Goal: Transaction & Acquisition: Purchase product/service

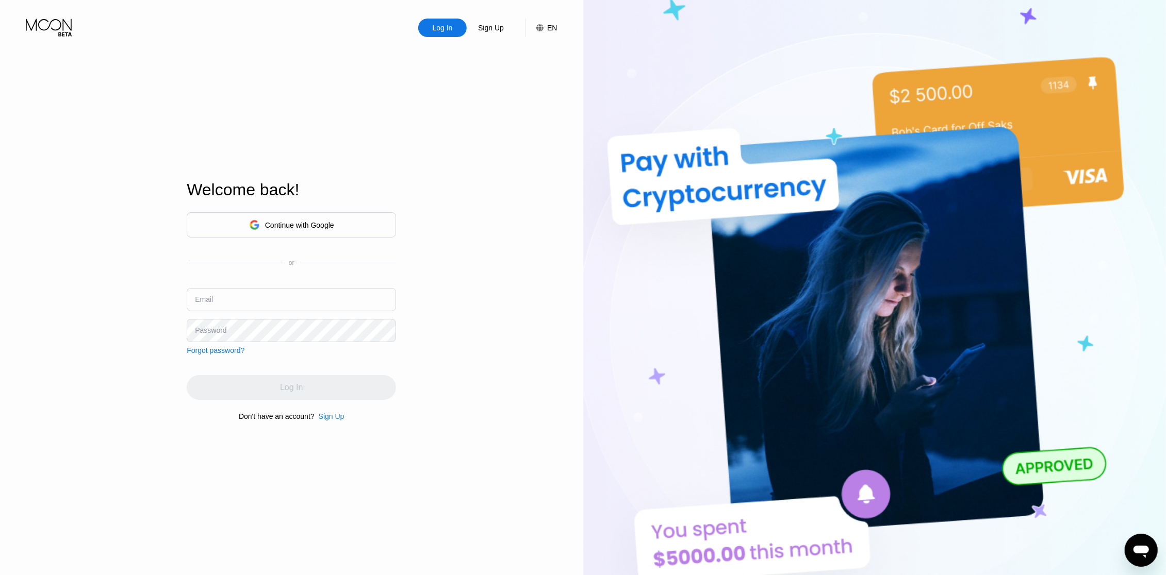
type input "[EMAIL_ADDRESS][DOMAIN_NAME]"
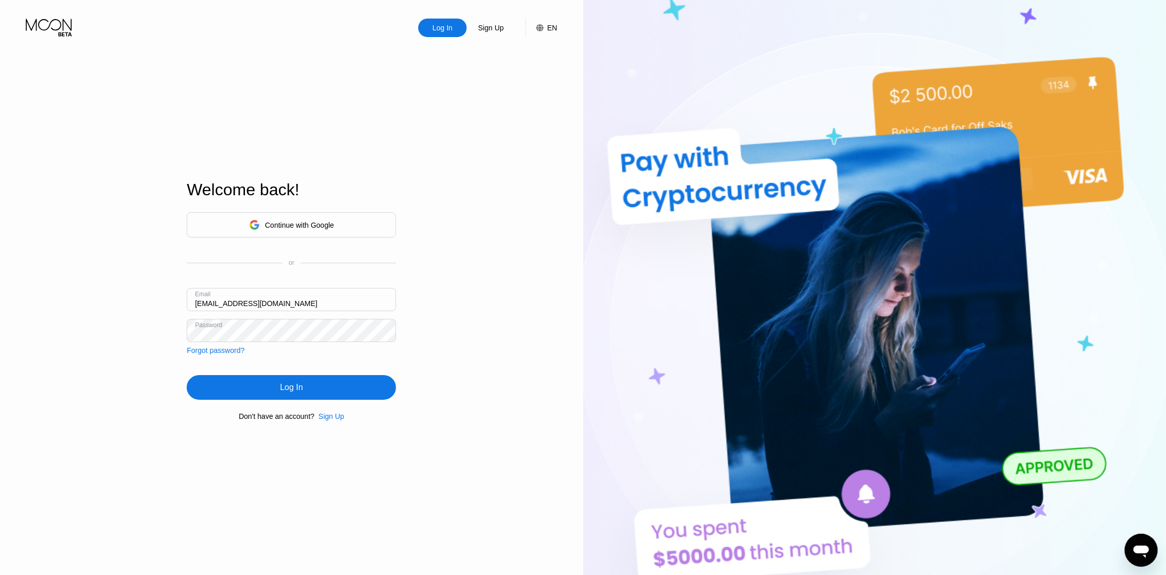
click at [555, 359] on div "Log In Sign Up EN Language English Save Welcome back! Continue with Google or E…" at bounding box center [291, 316] width 583 height 633
click at [380, 385] on div "Log In" at bounding box center [291, 387] width 209 height 25
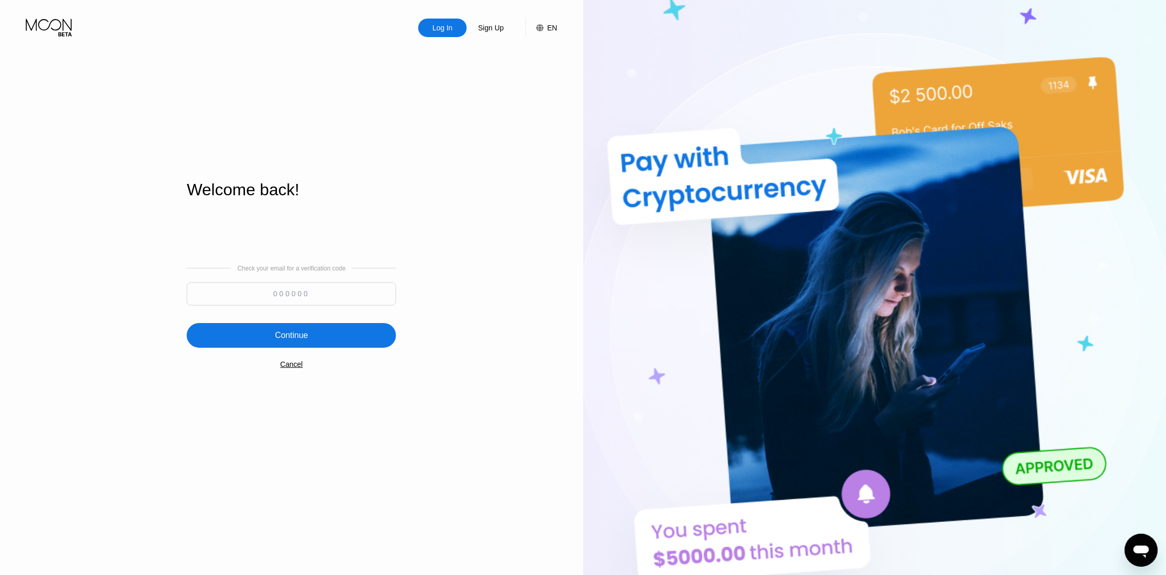
click at [339, 289] on input at bounding box center [291, 294] width 209 height 23
paste input "772501"
type input "772501"
click at [301, 339] on div "Continue" at bounding box center [291, 335] width 33 height 10
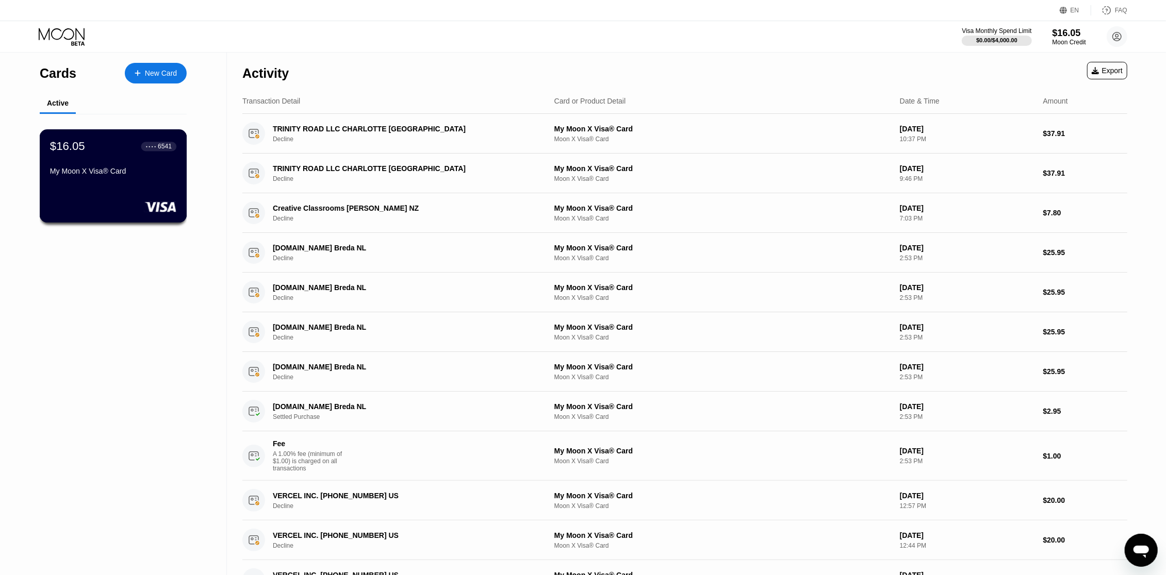
click at [143, 153] on div "$16.05 ● ● ● ● 6541 My Moon X Visa® Card" at bounding box center [113, 160] width 126 height 40
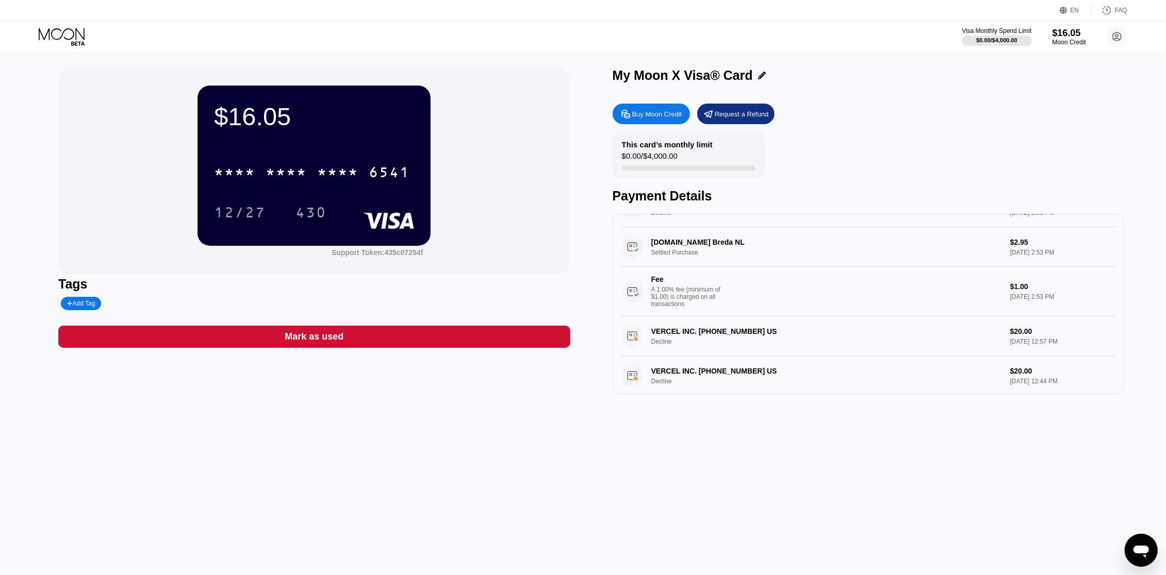
scroll to position [328, 0]
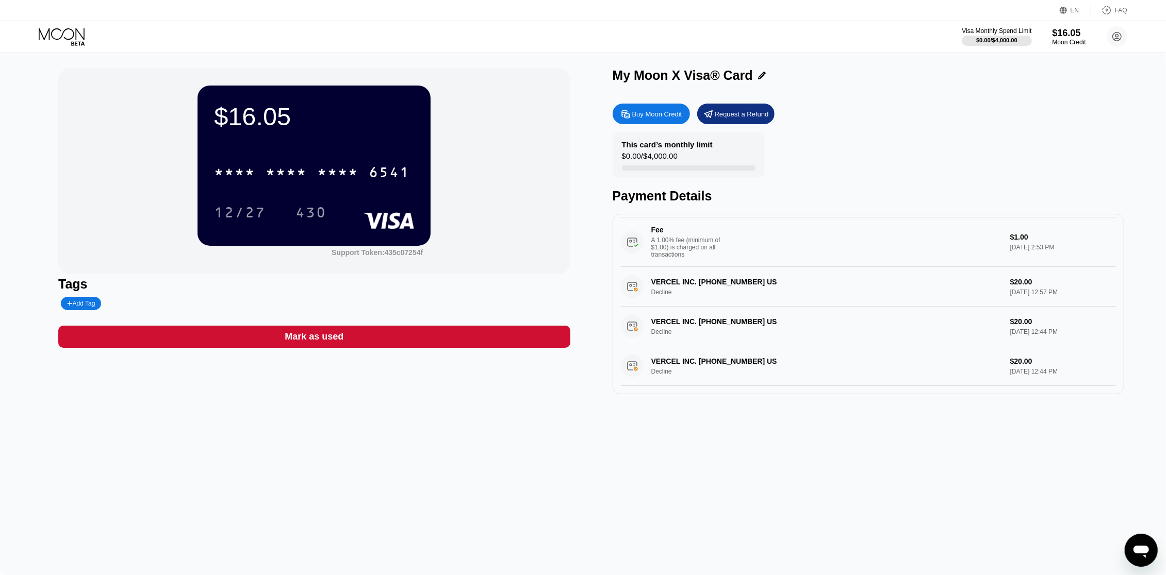
click at [672, 114] on div "Buy Moon Credit" at bounding box center [657, 114] width 50 height 9
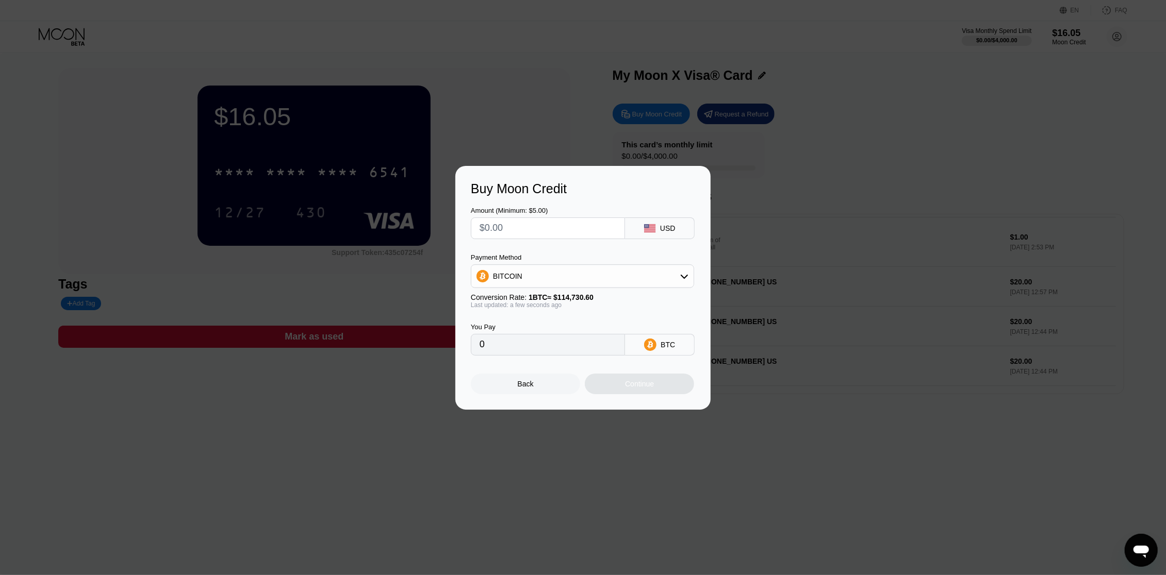
click at [661, 229] on div "USD" at bounding box center [667, 228] width 15 height 8
click at [624, 225] on div at bounding box center [548, 229] width 154 height 22
click at [608, 222] on input "text" at bounding box center [547, 228] width 137 height 21
click at [609, 259] on div "Payment Method" at bounding box center [582, 258] width 223 height 8
click at [605, 272] on div "BITCOIN" at bounding box center [582, 276] width 222 height 21
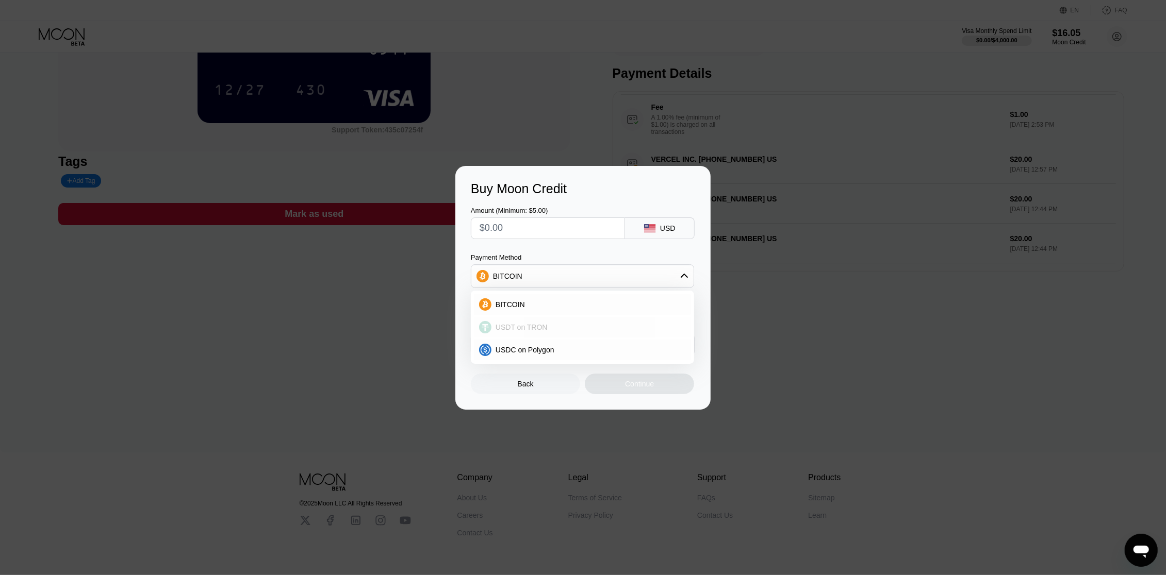
scroll to position [124, 0]
click at [545, 328] on span "USDT on TRON" at bounding box center [521, 327] width 52 height 8
type input "0.00"
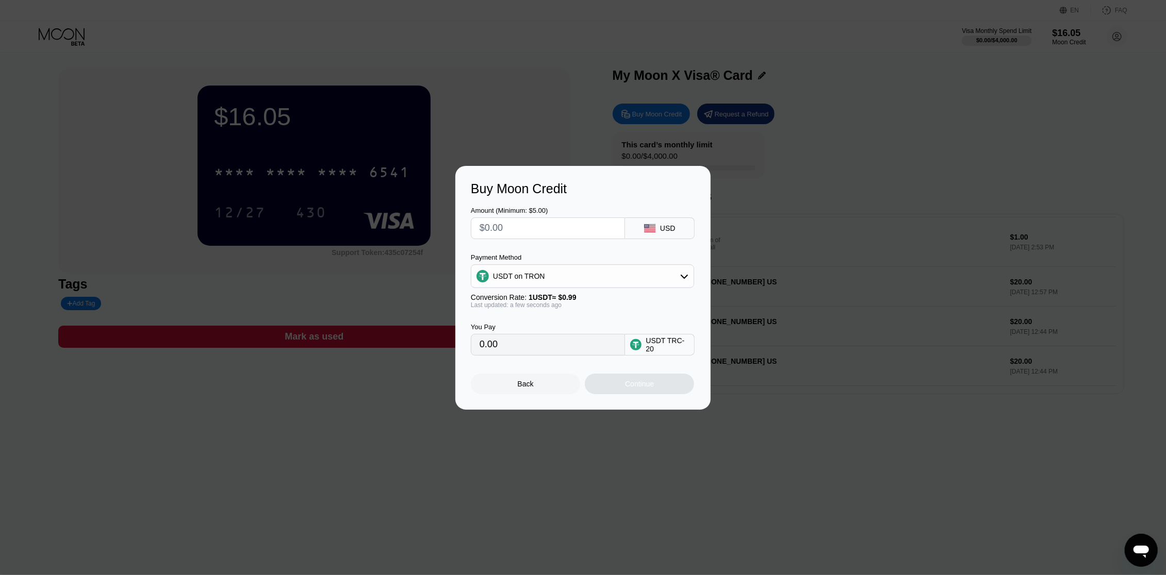
click at [657, 344] on div "USDT TRC-20" at bounding box center [666, 345] width 43 height 16
click at [785, 195] on div "Buy Moon Credit Amount (Minimum: $5.00) USD Payment Method USDT on TRON Convers…" at bounding box center [583, 288] width 1166 height 244
click at [727, 172] on div "Buy Moon Credit Amount (Minimum: $5.00) USD Payment Method USDT on TRON Convers…" at bounding box center [583, 288] width 1166 height 244
click at [540, 223] on input "text" at bounding box center [547, 228] width 137 height 21
type input "$5"
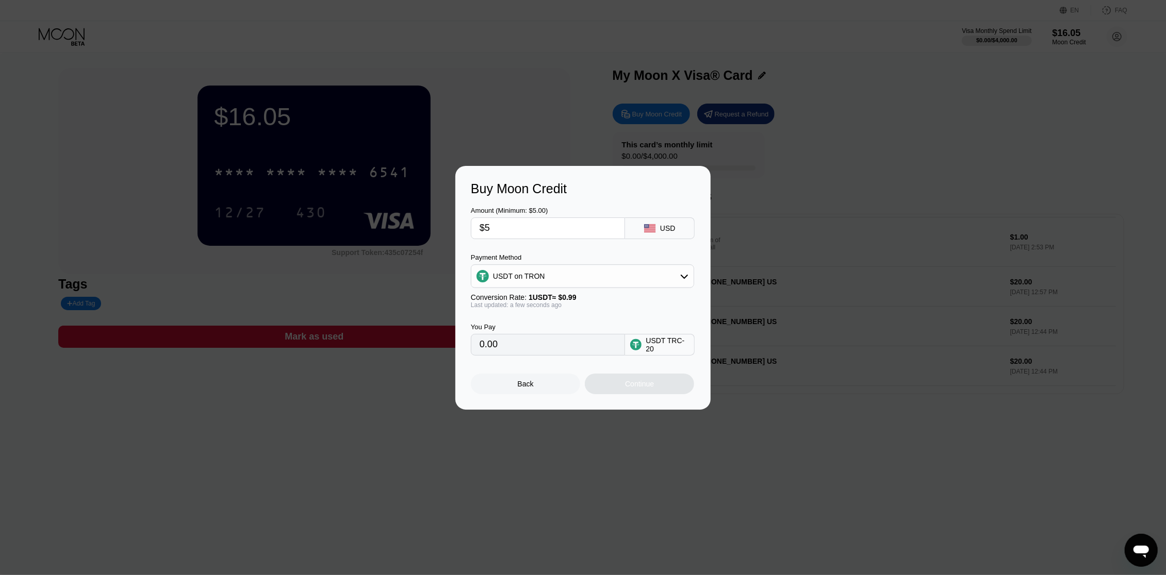
type input "5.05"
type input "$5"
click at [592, 276] on div "USDT on TRON" at bounding box center [582, 276] width 222 height 21
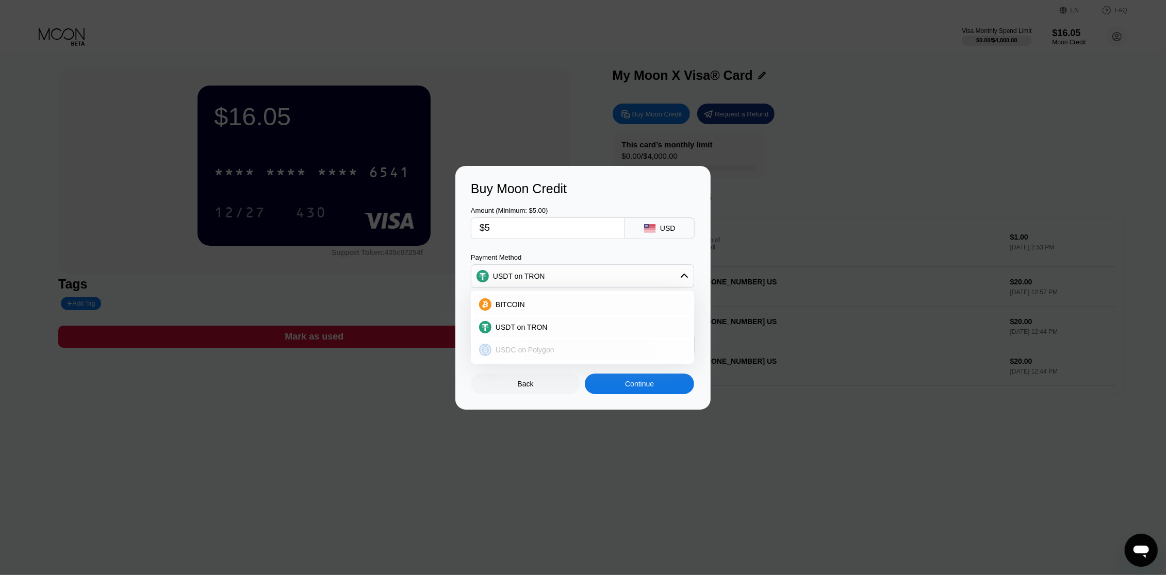
click at [554, 346] on div "USDC on Polygon" at bounding box center [588, 350] width 194 height 8
type input "5.00000000"
click at [680, 271] on div "USDC on Polygon" at bounding box center [582, 276] width 222 height 21
click at [679, 274] on div "USDC on Polygon" at bounding box center [582, 276] width 222 height 21
click at [730, 222] on div "Buy Moon Credit Amount (Minimum: $5.00) $5 USD Payment Method USDC on Polygon C…" at bounding box center [583, 288] width 1166 height 244
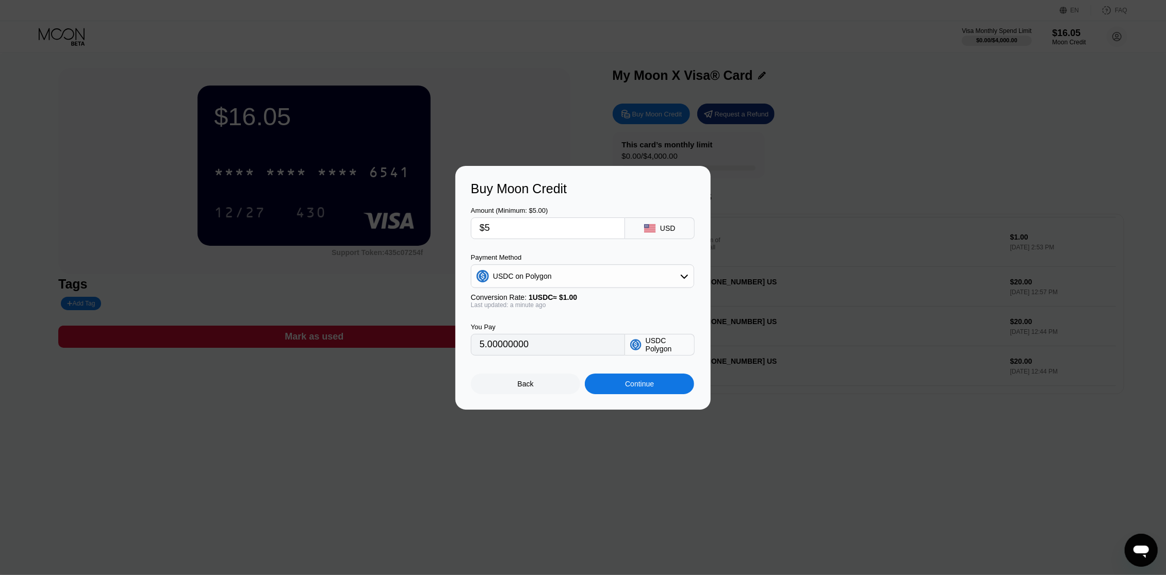
click at [560, 384] on div "Back" at bounding box center [525, 384] width 109 height 21
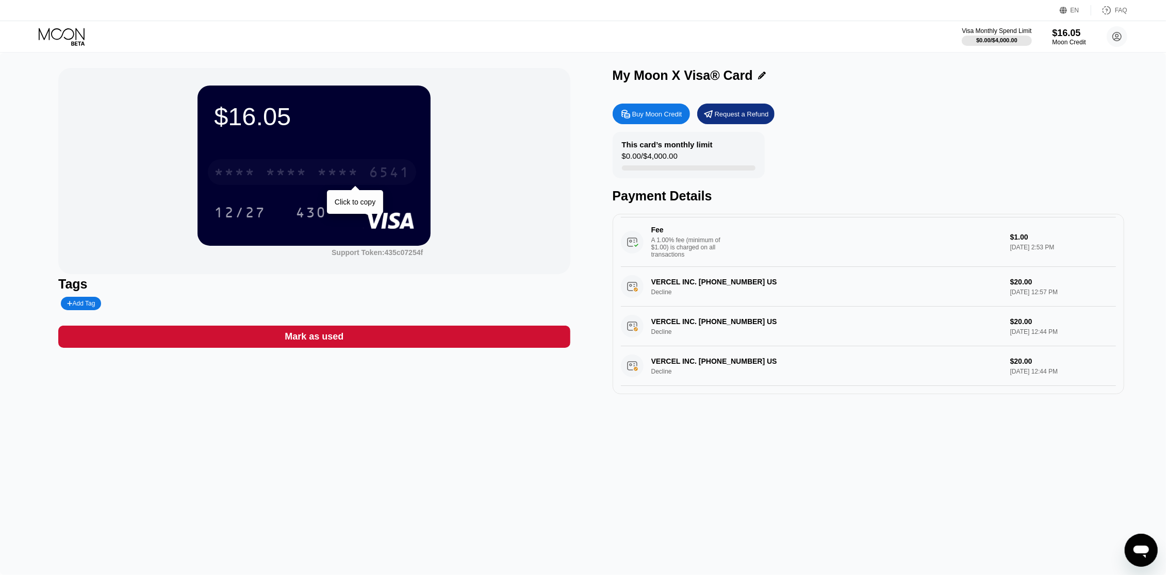
click at [303, 168] on div "* * * *" at bounding box center [285, 173] width 41 height 16
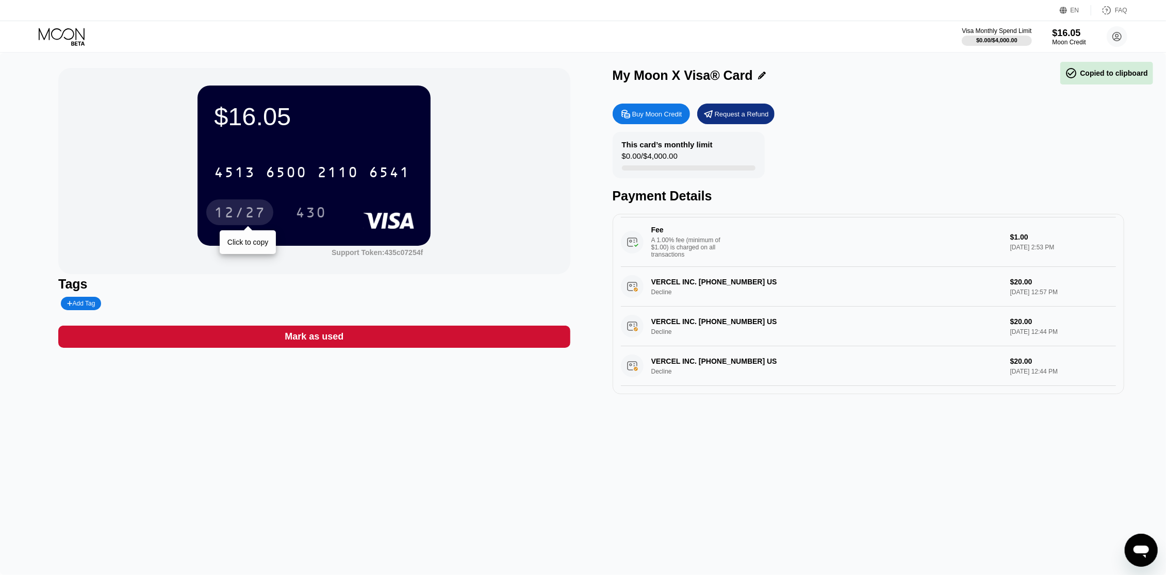
click at [243, 206] on div "12/27" at bounding box center [240, 214] width 52 height 16
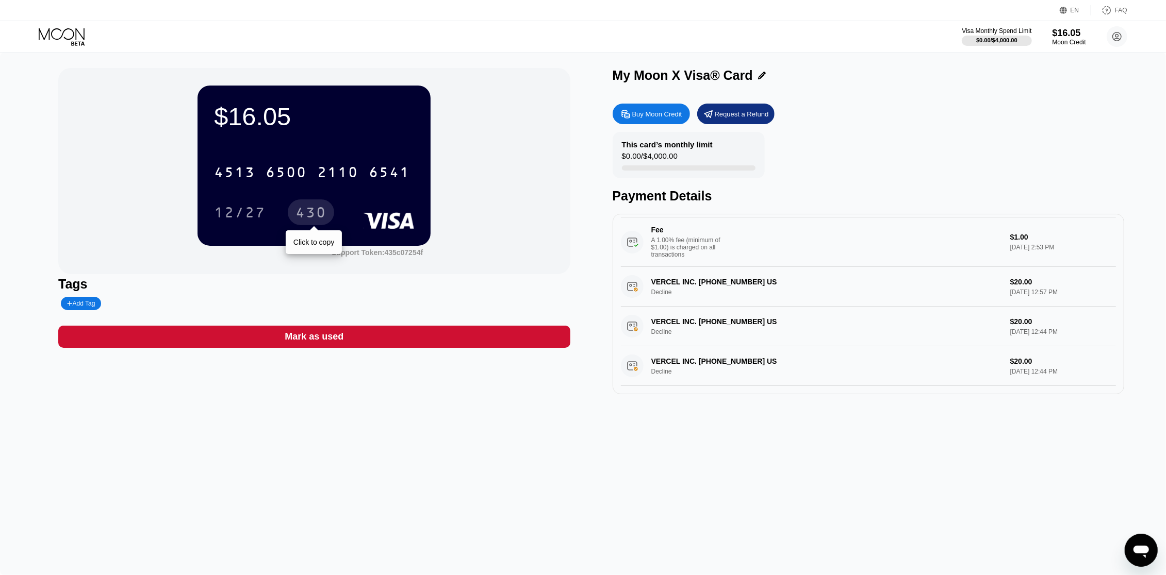
drag, startPoint x: 321, startPoint y: 204, endPoint x: 362, endPoint y: 103, distance: 109.3
click at [321, 204] on div "430" at bounding box center [311, 213] width 46 height 26
click at [258, 210] on div "12/27" at bounding box center [240, 214] width 52 height 16
click at [310, 211] on div "430" at bounding box center [310, 214] width 31 height 16
